Goal: Use online tool/utility: Utilize a website feature to perform a specific function

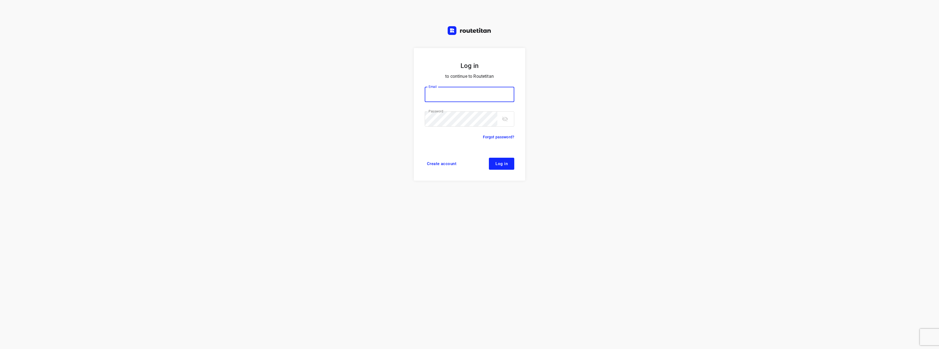
type input "max@onlineplasticsgroup.com"
click at [499, 164] on span "Log in" at bounding box center [502, 164] width 12 height 4
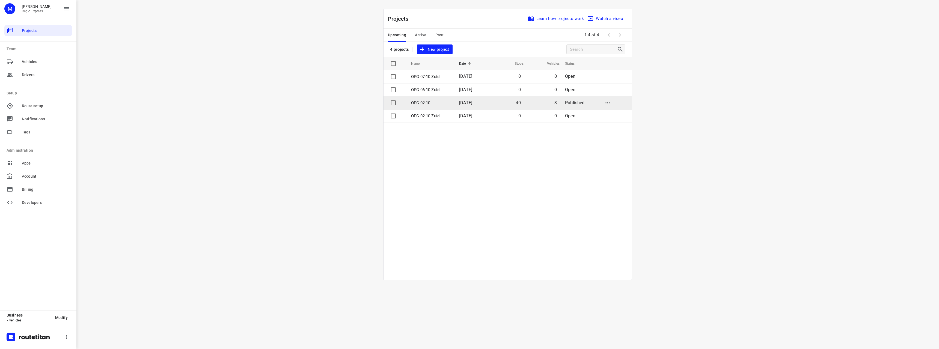
click at [500, 105] on td "40" at bounding box center [507, 102] width 35 height 13
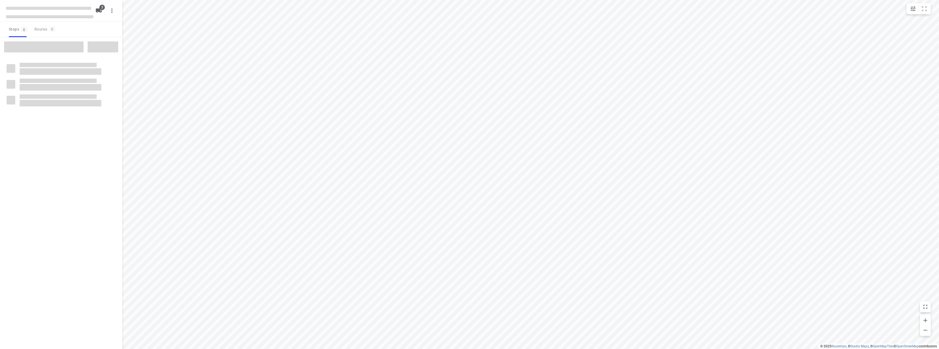
type input "distance"
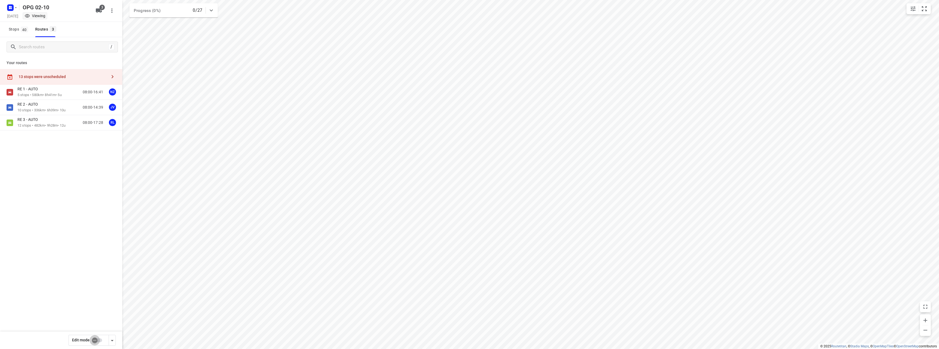
click at [94, 342] on input "checkbox" at bounding box center [94, 340] width 31 height 10
checkbox input "true"
click at [33, 96] on p "5 stops • 580km • 8h41m • 5u" at bounding box center [39, 95] width 44 height 5
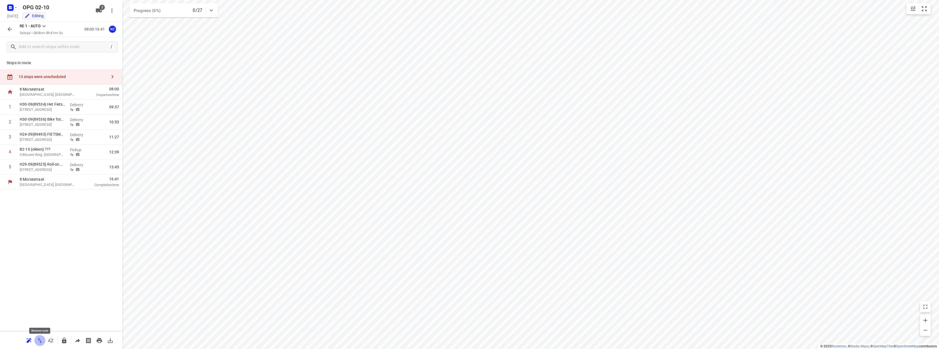
click at [38, 341] on icon "button" at bounding box center [40, 340] width 7 height 7
click at [11, 29] on icon "button" at bounding box center [10, 29] width 4 height 4
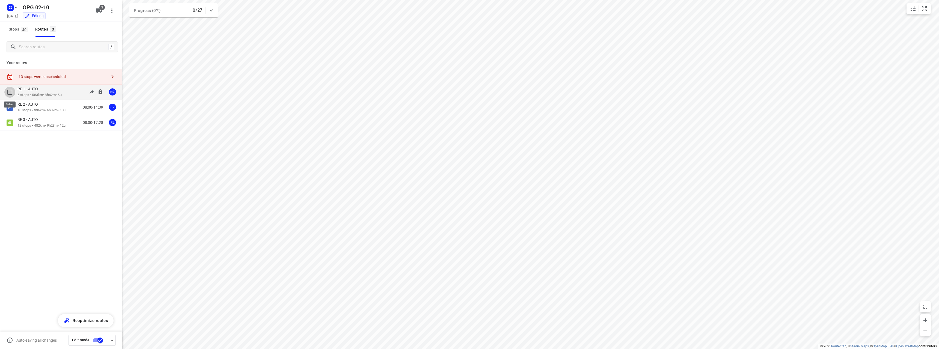
click at [11, 92] on input "checkbox" at bounding box center [9, 92] width 11 height 11
checkbox input "true"
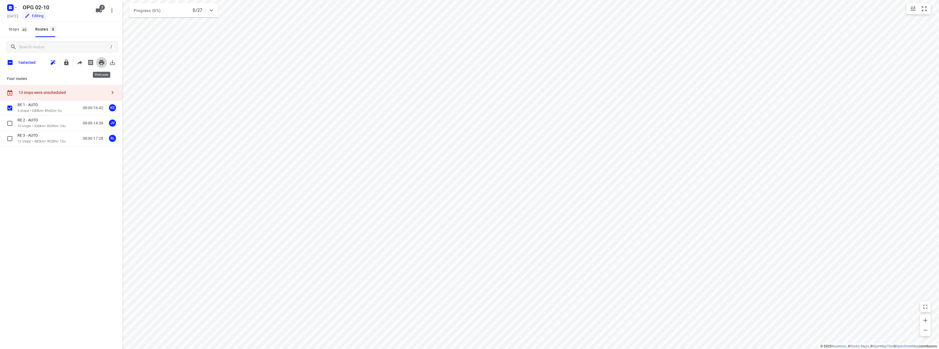
click at [103, 63] on icon "button" at bounding box center [101, 62] width 5 height 5
click at [12, 106] on input "checkbox" at bounding box center [9, 108] width 11 height 11
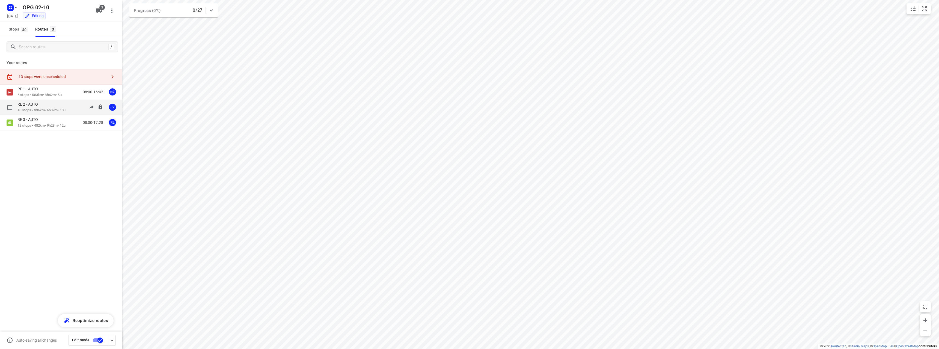
click at [55, 106] on div "RE 2 - AUTO" at bounding box center [41, 105] width 48 height 6
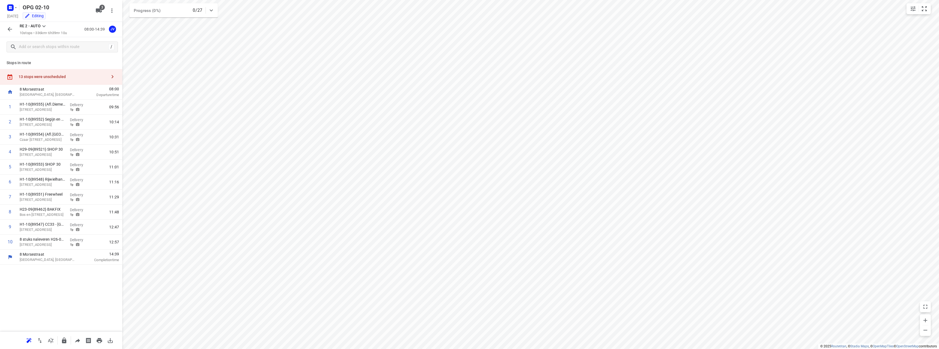
click at [53, 78] on div "13 stops were unscheduled" at bounding box center [63, 77] width 88 height 4
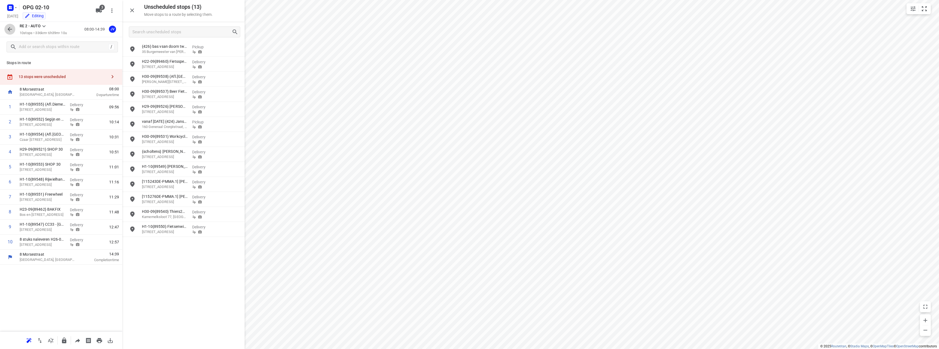
click at [5, 28] on button "button" at bounding box center [9, 29] width 11 height 11
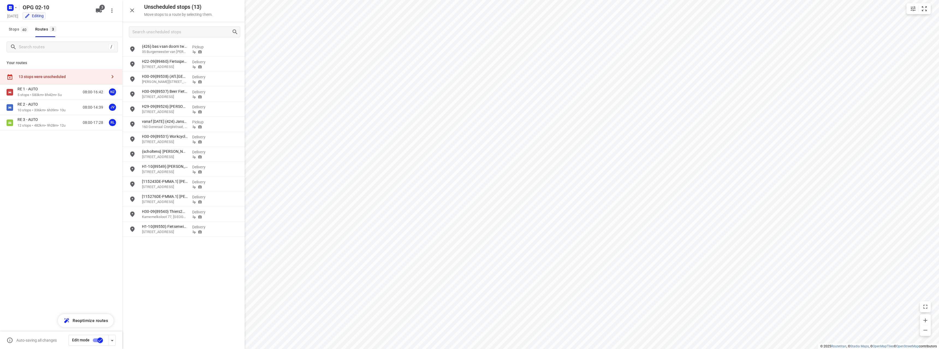
click at [103, 337] on input "checkbox" at bounding box center [100, 340] width 31 height 10
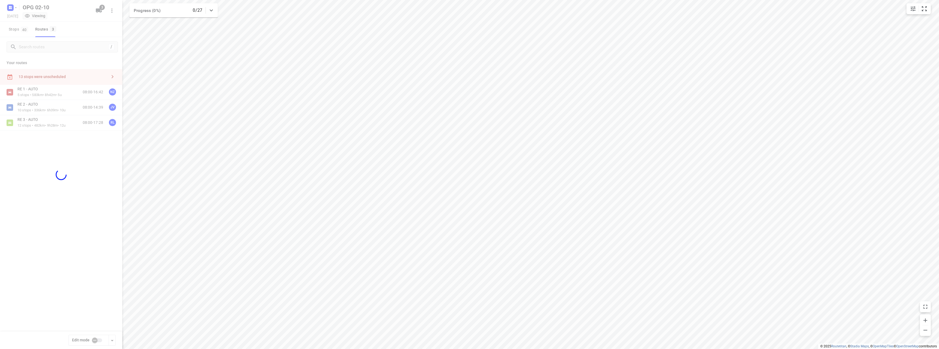
checkbox input "false"
click at [39, 79] on div "13 stops were unscheduled" at bounding box center [63, 77] width 88 height 4
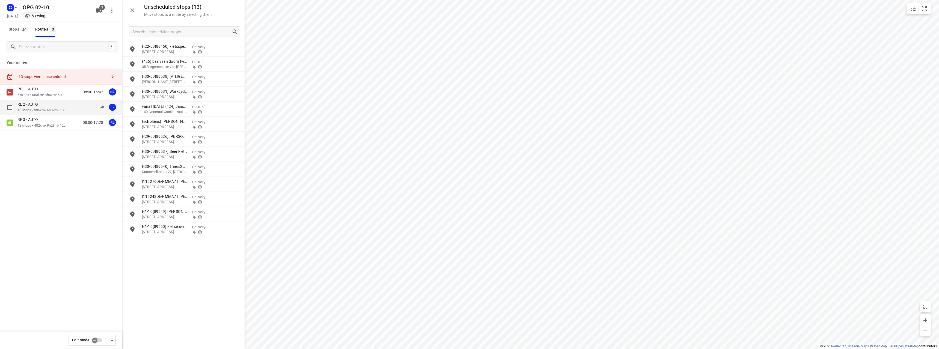
click at [61, 103] on div "RE 2 - AUTO" at bounding box center [41, 105] width 48 height 6
